Goal: Task Accomplishment & Management: Use online tool/utility

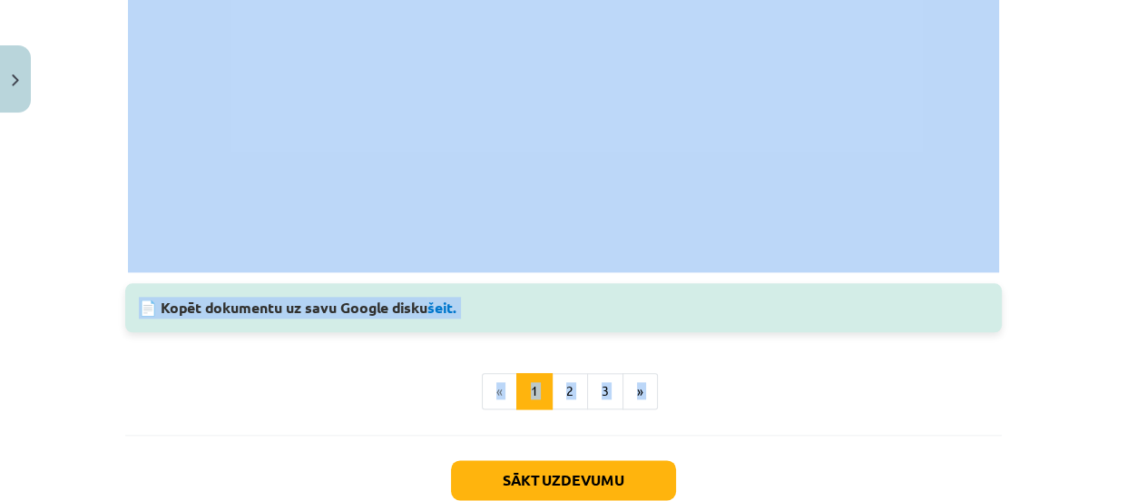
scroll to position [2040, 0]
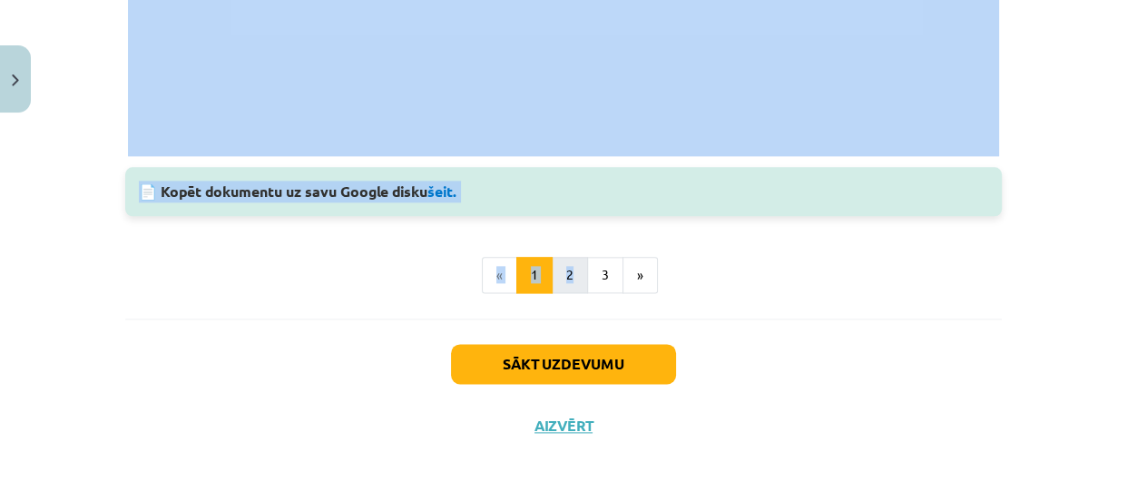
click at [561, 279] on button "2" at bounding box center [570, 275] width 36 height 36
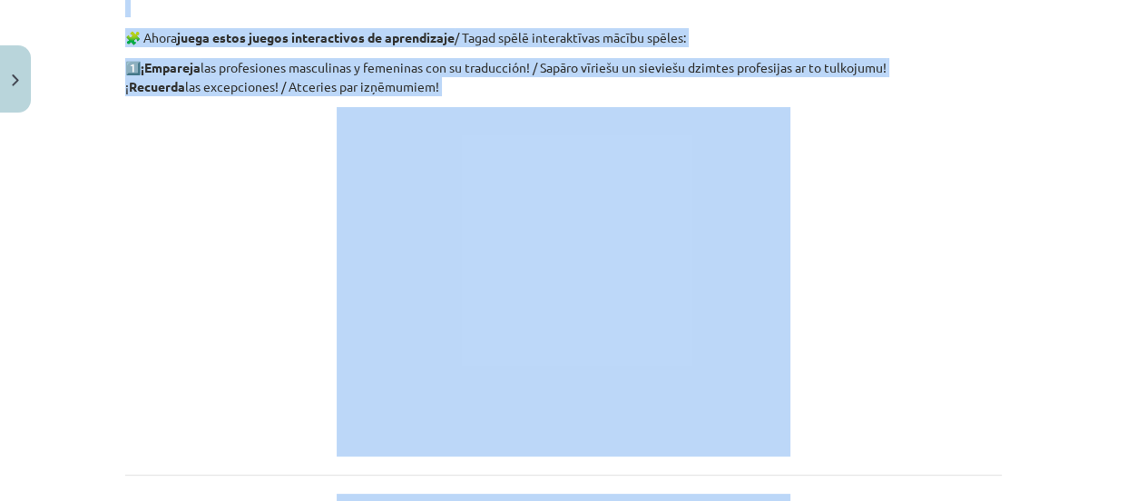
scroll to position [325, 0]
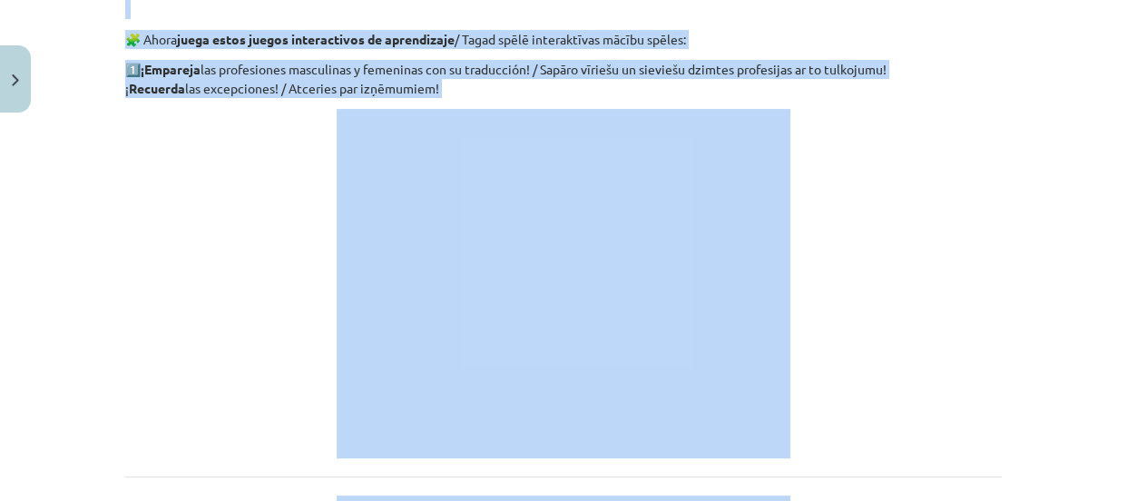
click at [918, 219] on p at bounding box center [563, 283] width 877 height 349
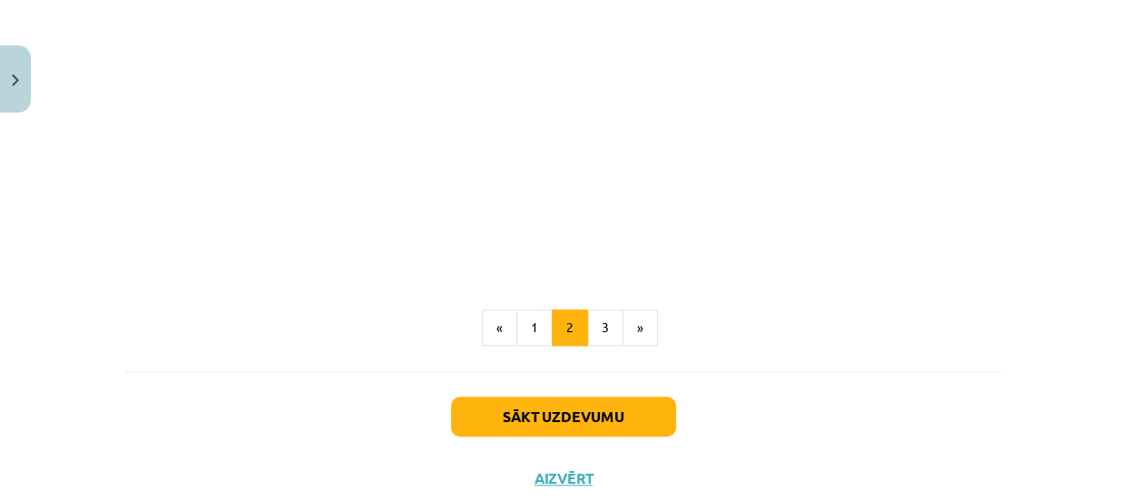
scroll to position [1324, 0]
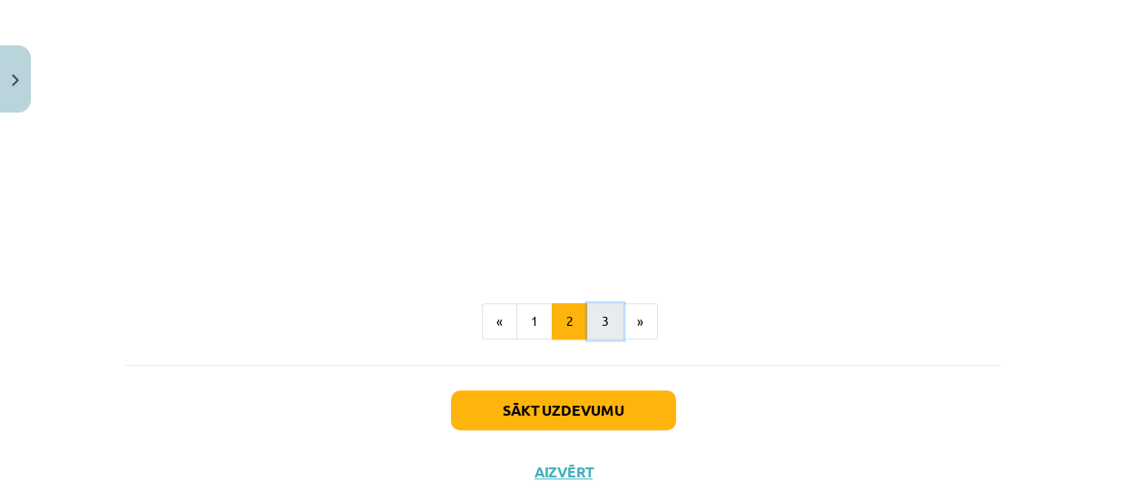
click at [602, 327] on button "3" at bounding box center [605, 321] width 36 height 36
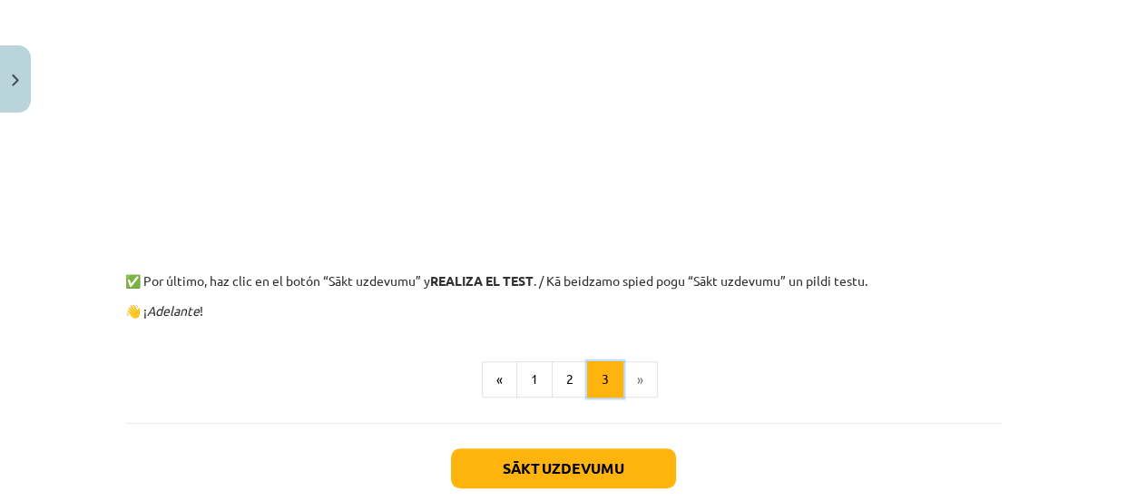
scroll to position [828, 0]
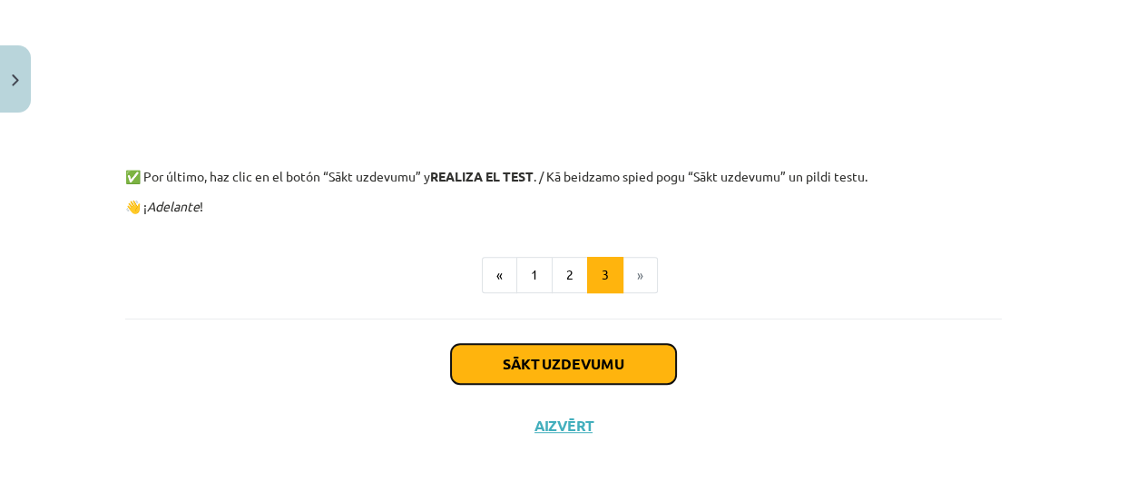
click at [604, 366] on button "Sākt uzdevumu" at bounding box center [563, 364] width 225 height 40
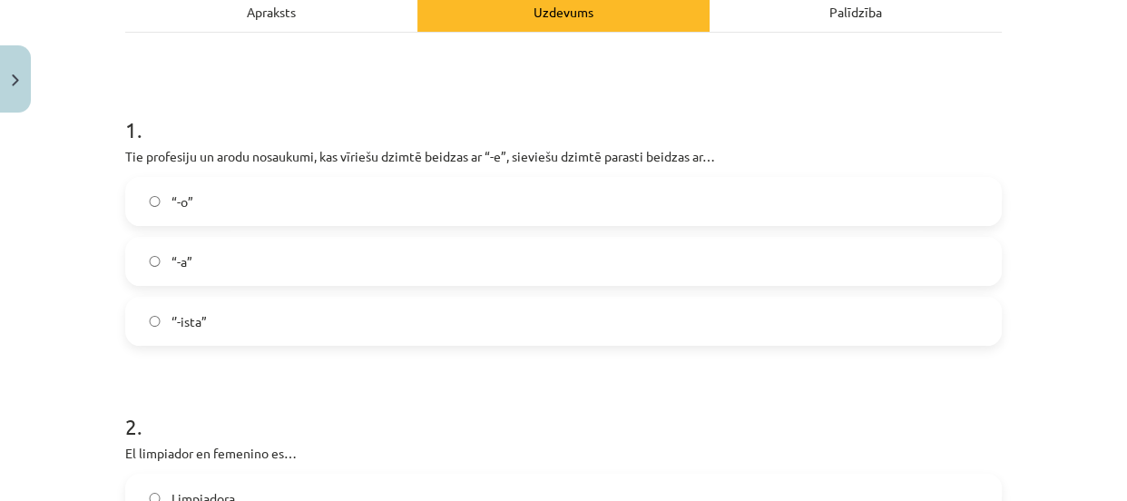
scroll to position [292, 0]
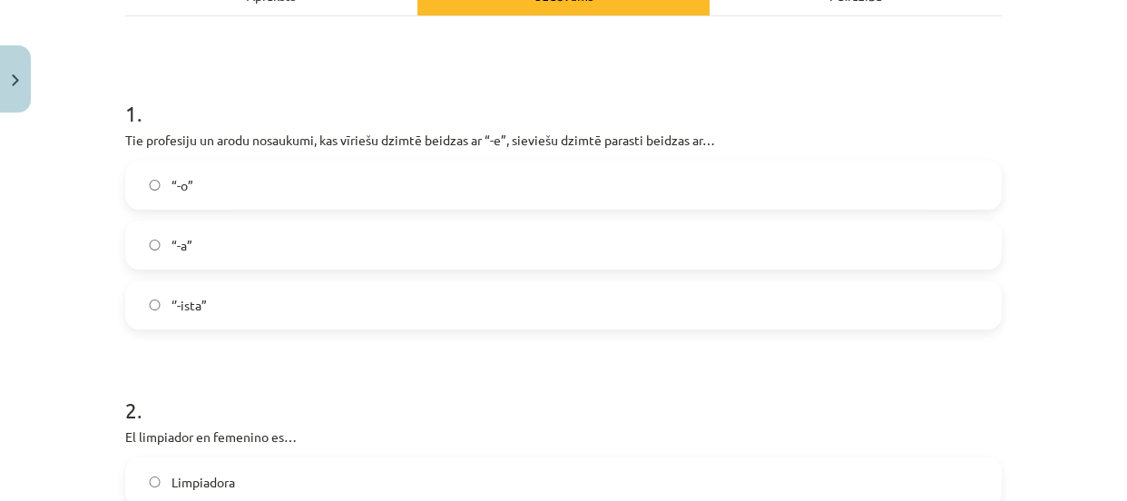
click at [260, 325] on label "‘’-ista”" at bounding box center [563, 304] width 873 height 45
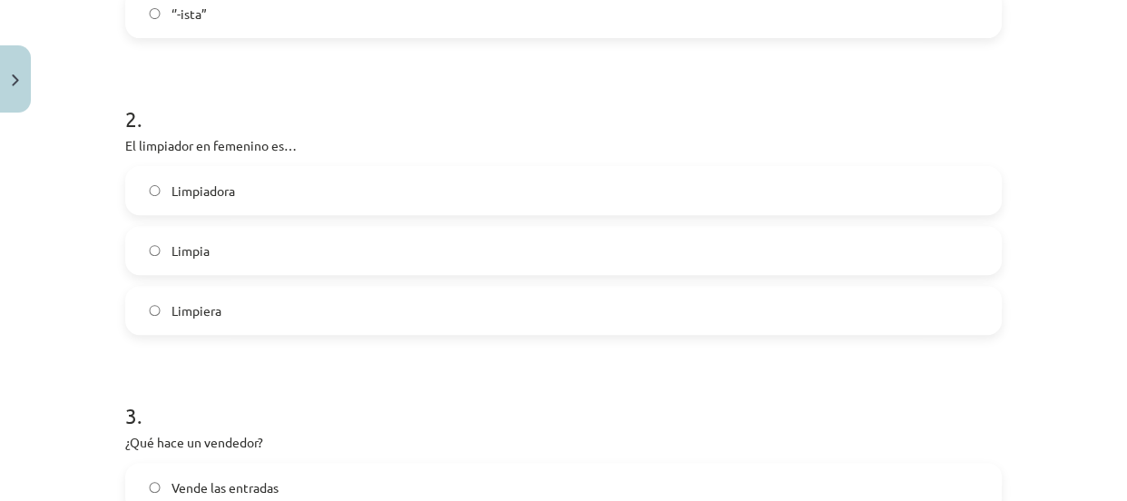
scroll to position [586, 0]
click at [236, 207] on label "Limpiadora" at bounding box center [563, 187] width 873 height 45
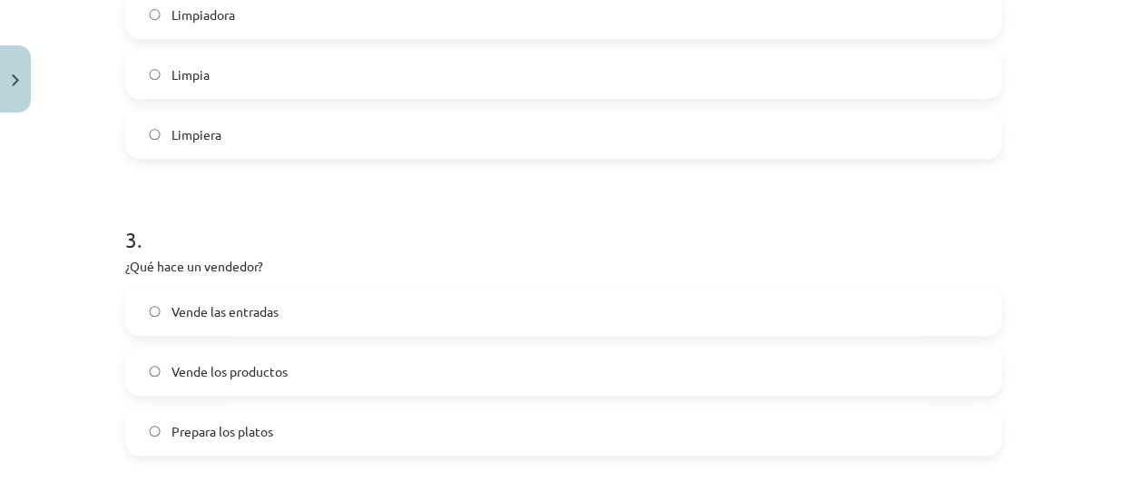
scroll to position [760, 0]
click at [274, 303] on label "Vende las entradas" at bounding box center [563, 310] width 873 height 45
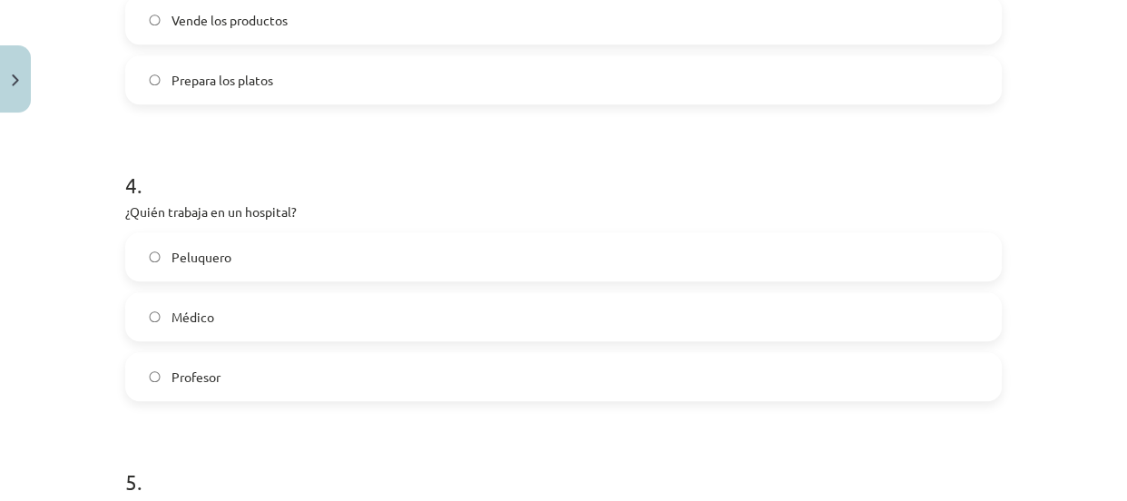
scroll to position [1117, 0]
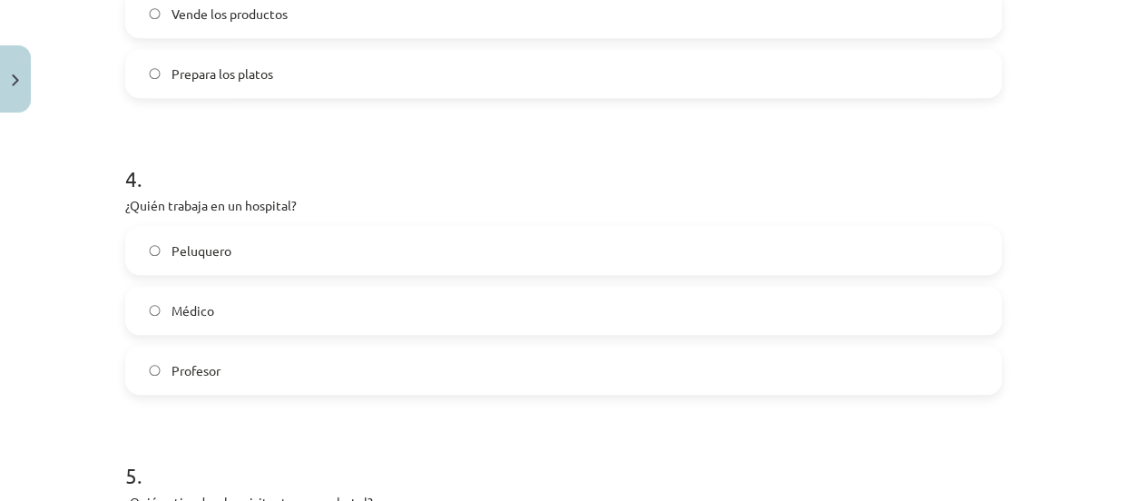
click at [236, 299] on label "Médico" at bounding box center [563, 310] width 873 height 45
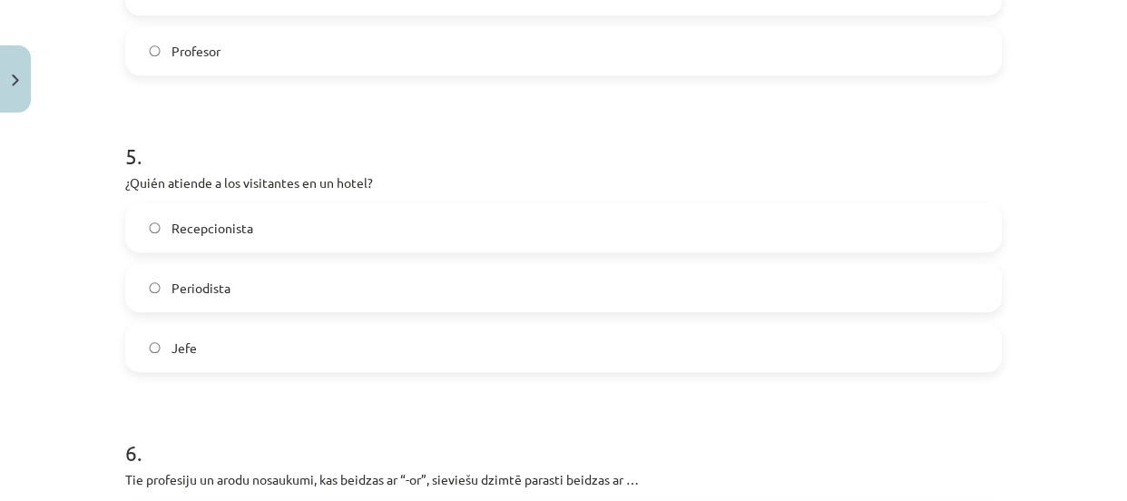
scroll to position [1438, 0]
click at [240, 223] on span "Recepcionista" at bounding box center [212, 226] width 82 height 19
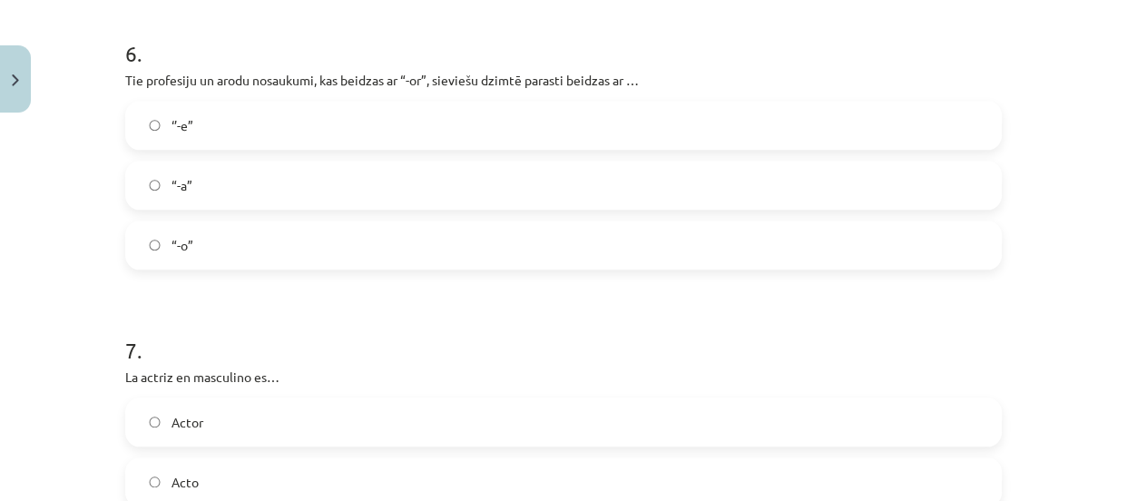
scroll to position [1851, 0]
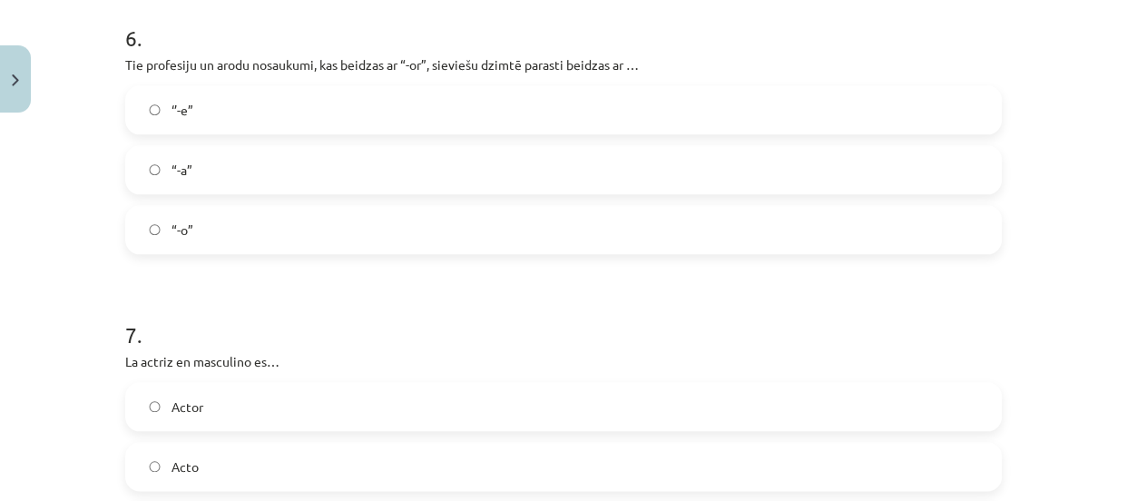
click at [240, 162] on label "“-a”" at bounding box center [563, 169] width 873 height 45
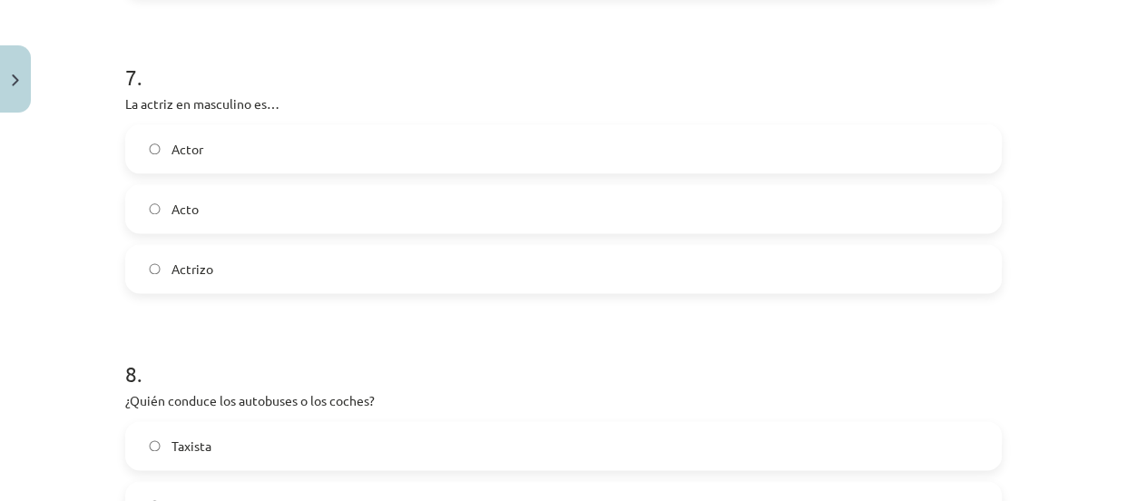
scroll to position [2116, 0]
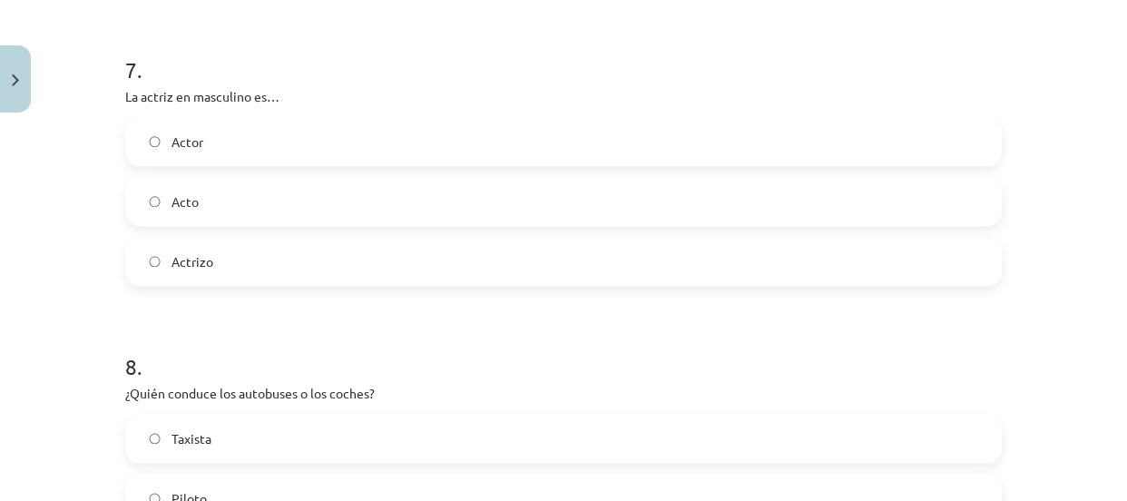
click at [240, 162] on label "Actor" at bounding box center [563, 141] width 873 height 45
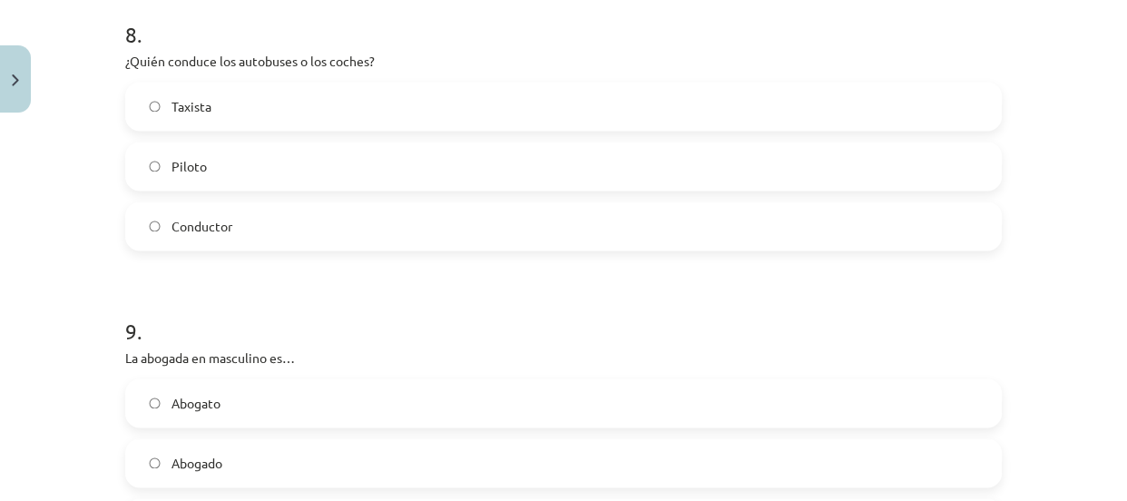
scroll to position [2446, 0]
click at [269, 226] on label "Conductor" at bounding box center [563, 227] width 873 height 45
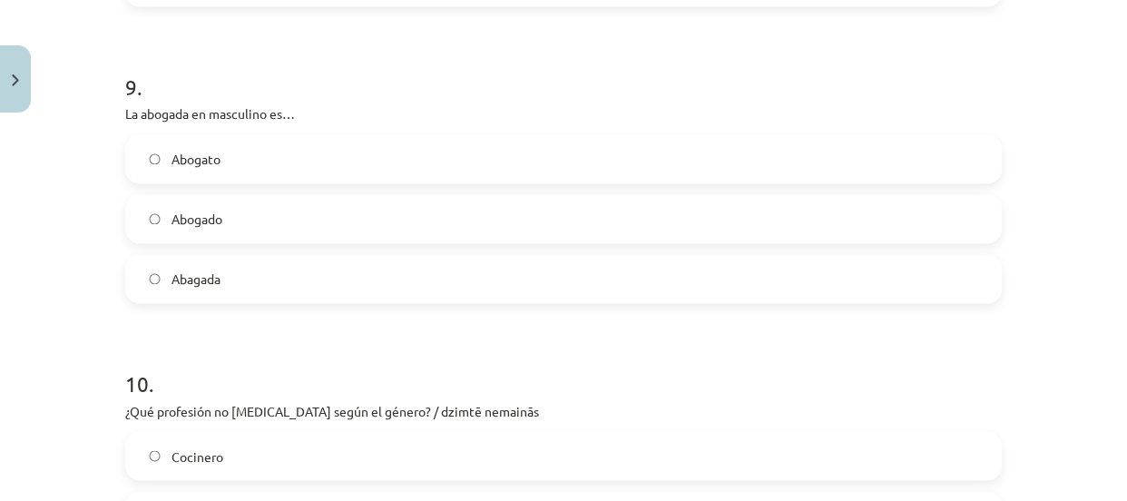
scroll to position [2694, 0]
click at [276, 236] on label "Abogado" at bounding box center [563, 216] width 873 height 45
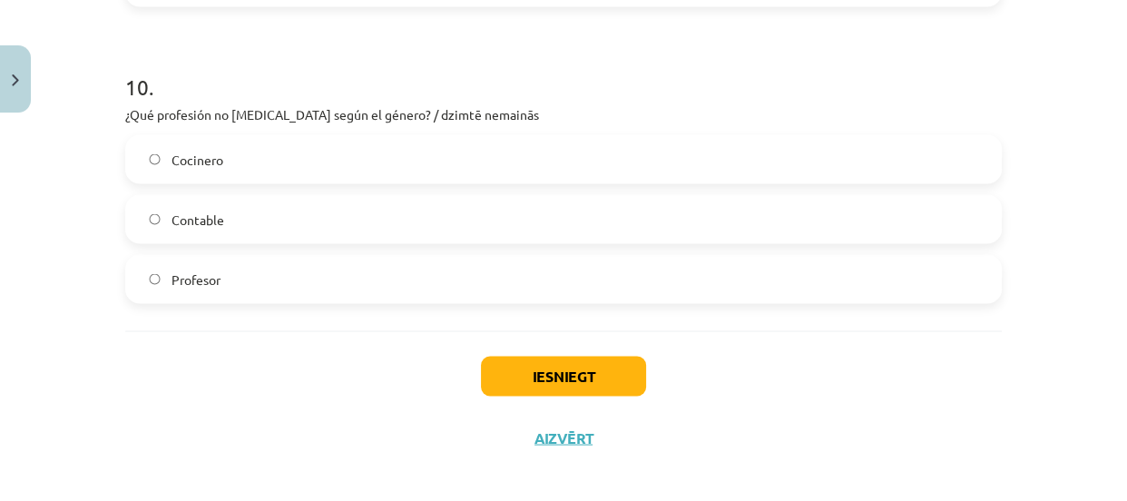
scroll to position [3001, 0]
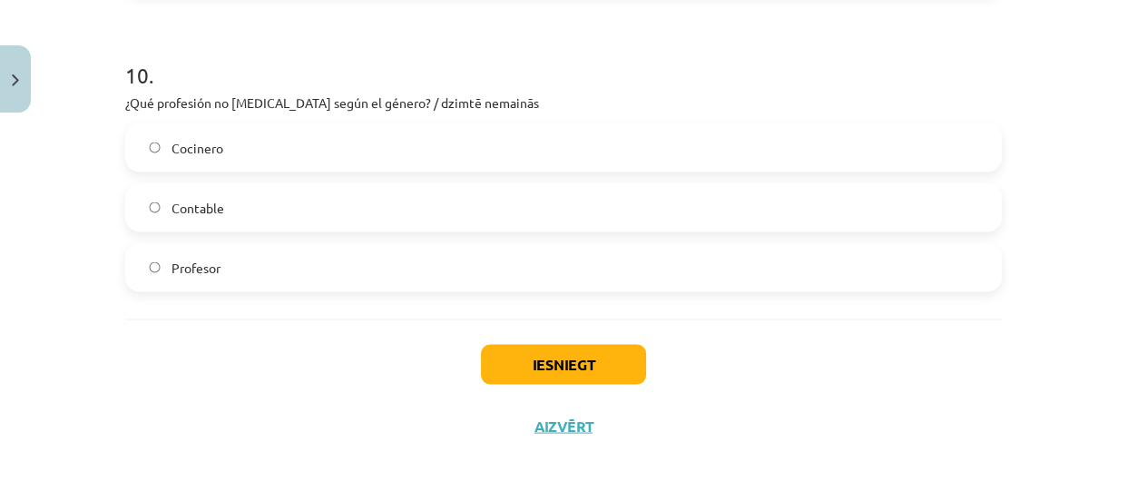
click at [274, 222] on label "Contable" at bounding box center [563, 206] width 873 height 45
click at [500, 348] on button "Iesniegt" at bounding box center [563, 364] width 165 height 40
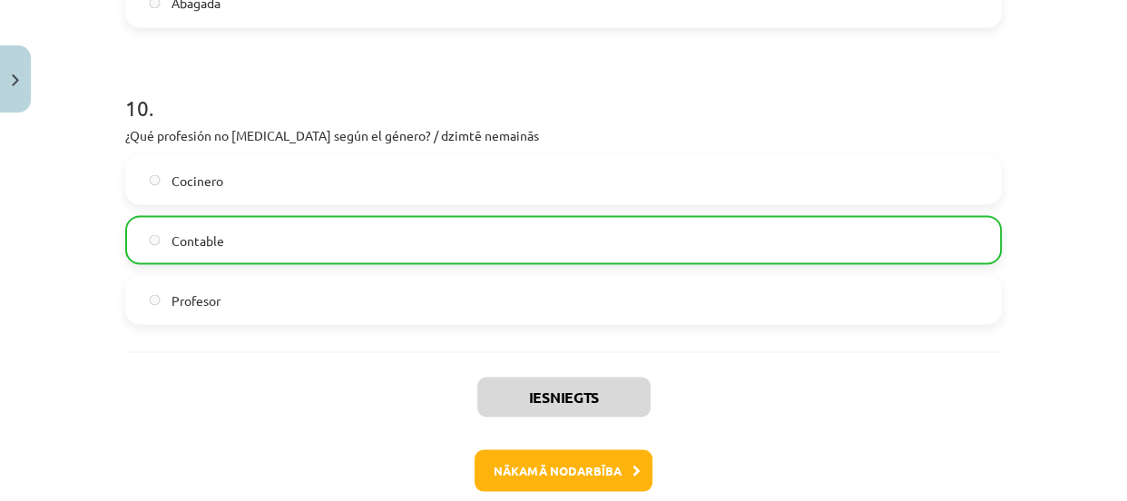
scroll to position [3058, 0]
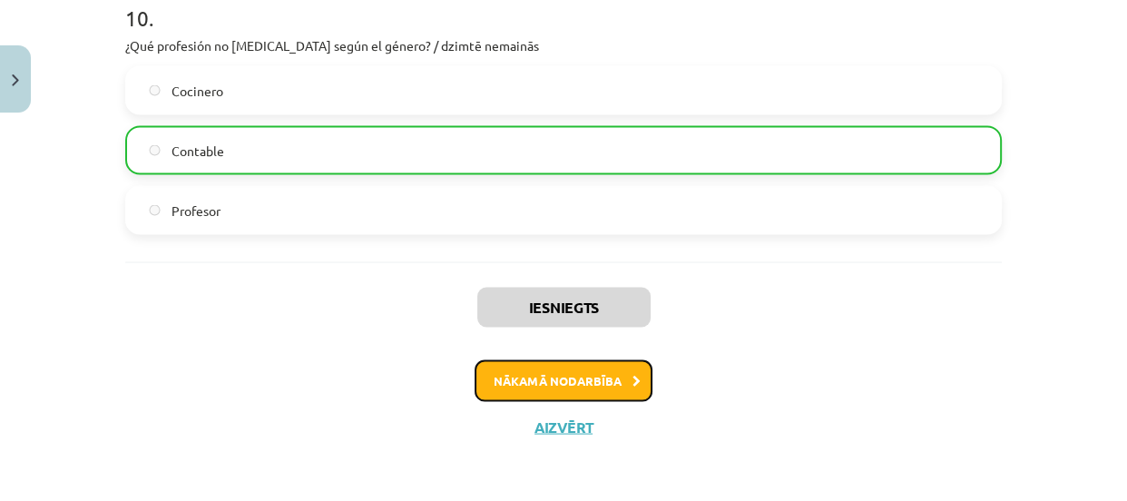
click at [530, 376] on button "Nākamā nodarbība" at bounding box center [564, 380] width 178 height 42
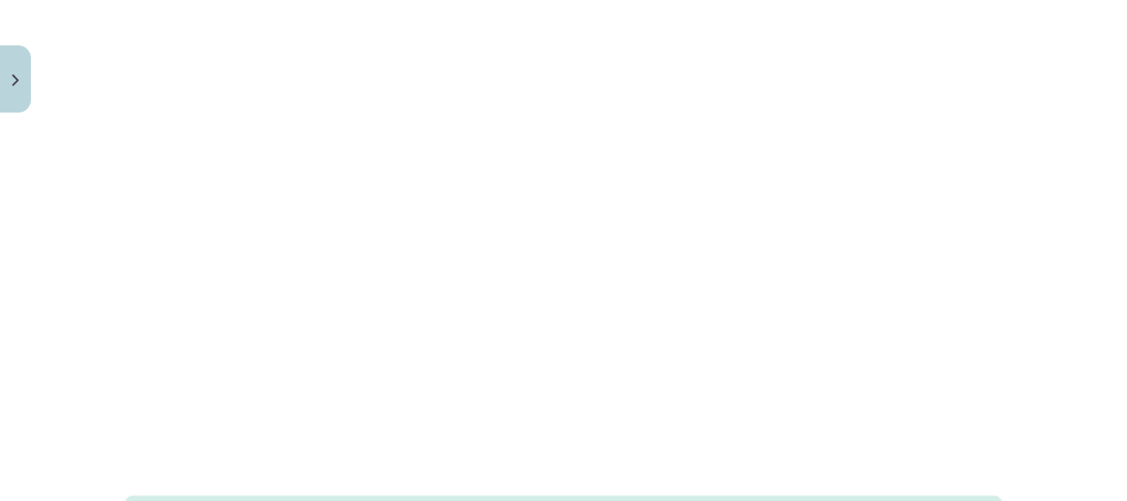
scroll to position [1659, 0]
